Goal: Task Accomplishment & Management: Use online tool/utility

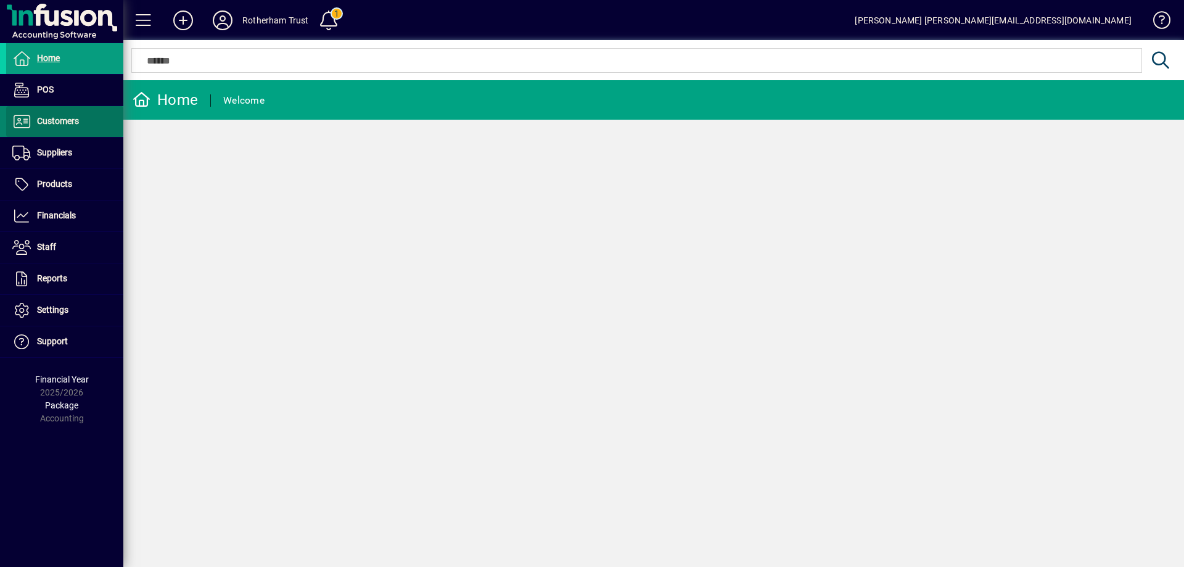
click at [58, 126] on span "Customers" at bounding box center [58, 121] width 42 height 10
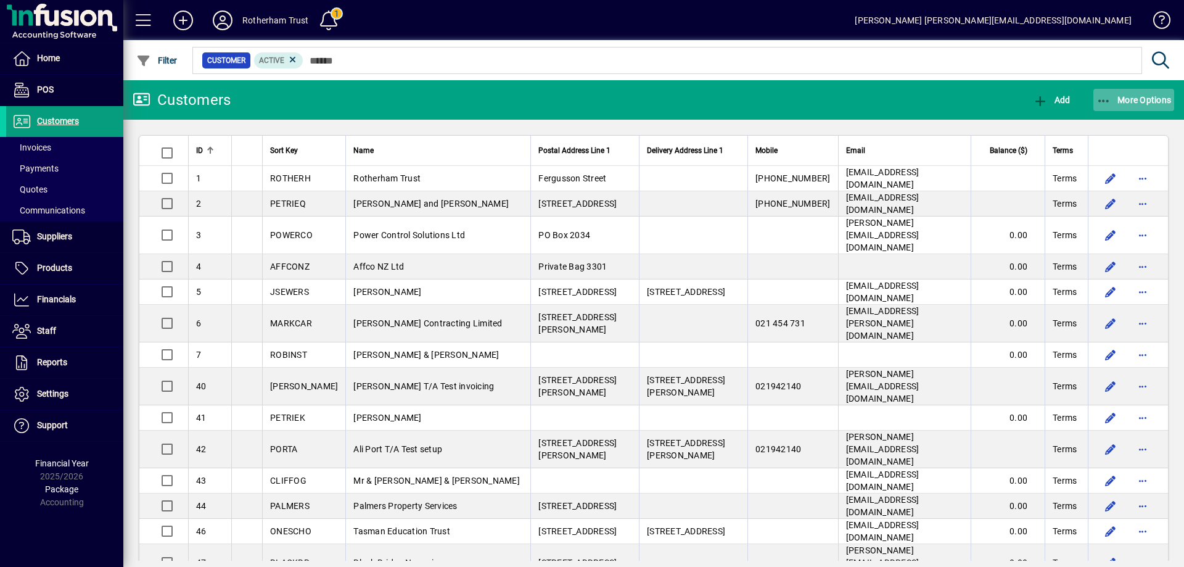
click at [1103, 103] on icon "button" at bounding box center [1103, 101] width 15 height 12
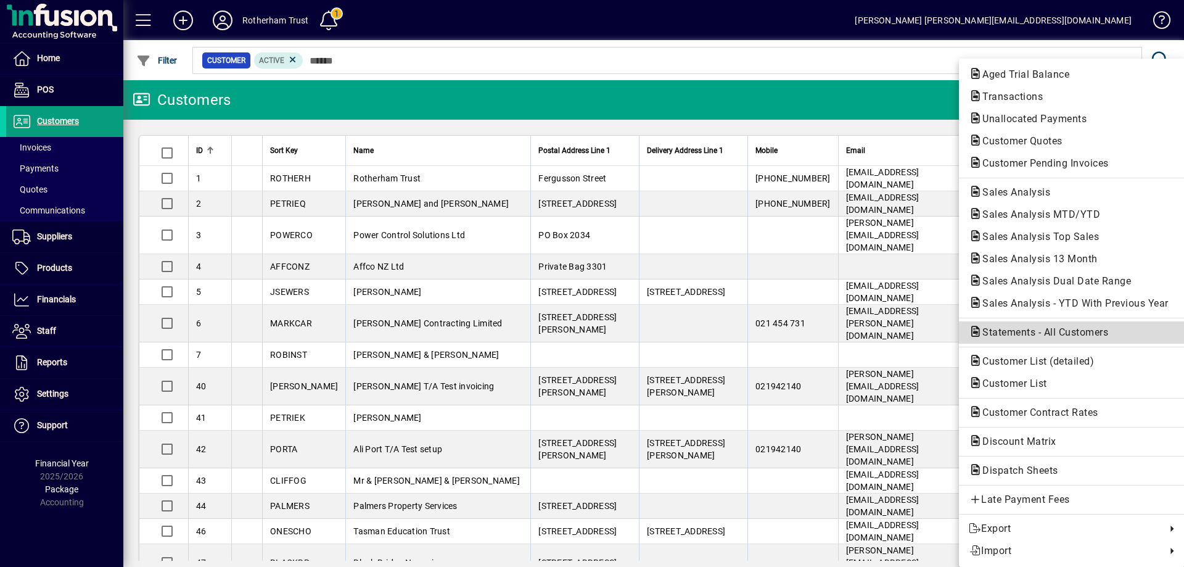
click at [1026, 334] on span "Statements - All Customers" at bounding box center [1042, 332] width 146 height 12
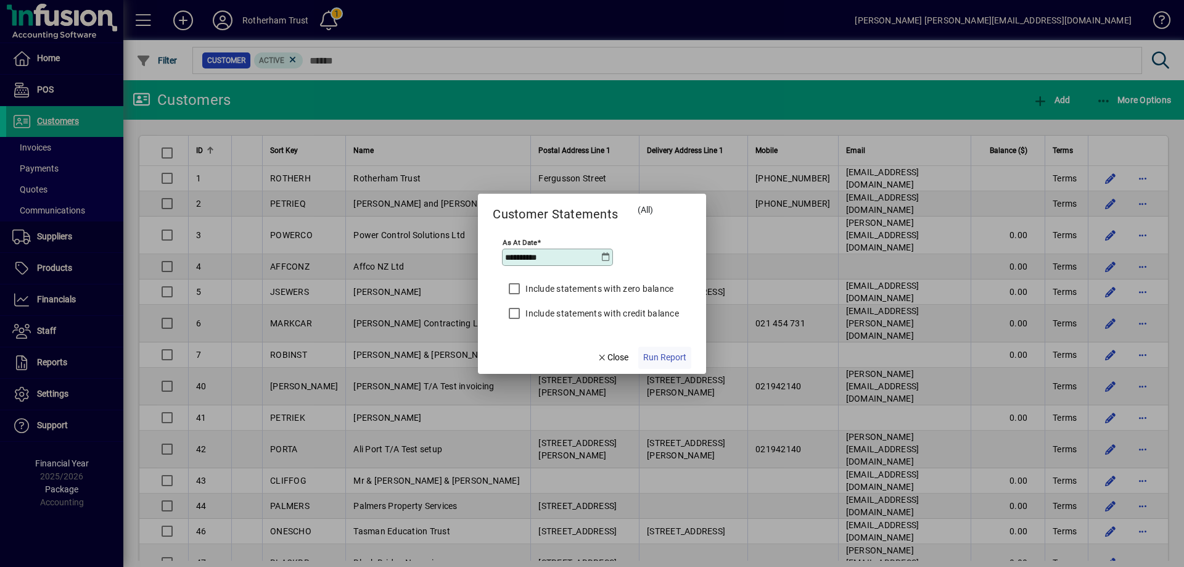
click at [665, 358] on span "Run Report" at bounding box center [664, 357] width 43 height 13
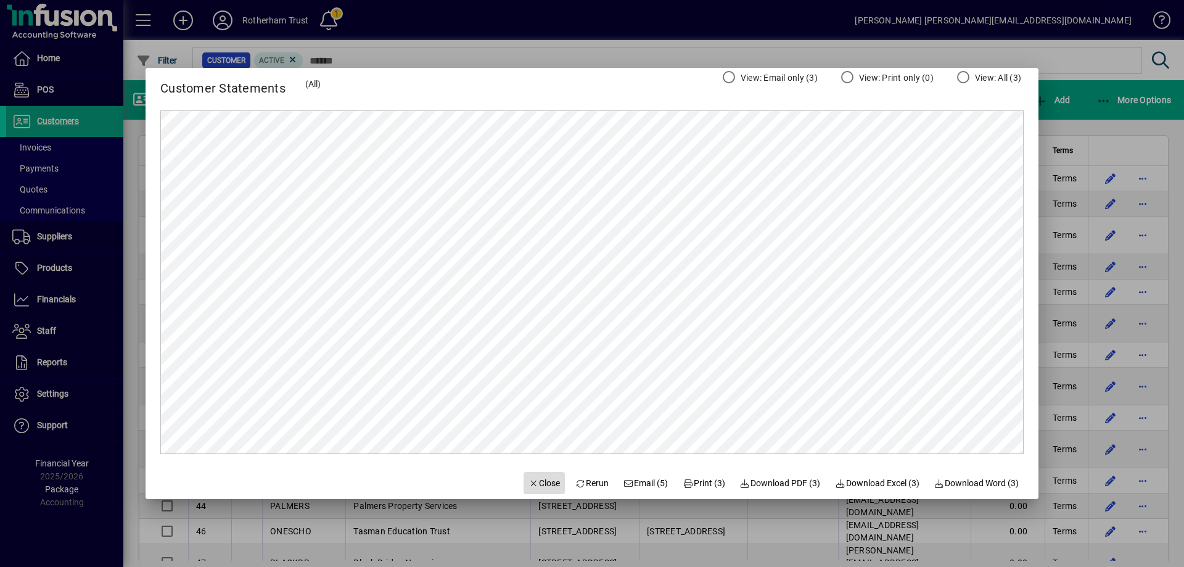
click at [536, 488] on span "Close" at bounding box center [544, 483] width 32 height 13
